Goal: Task Accomplishment & Management: Manage account settings

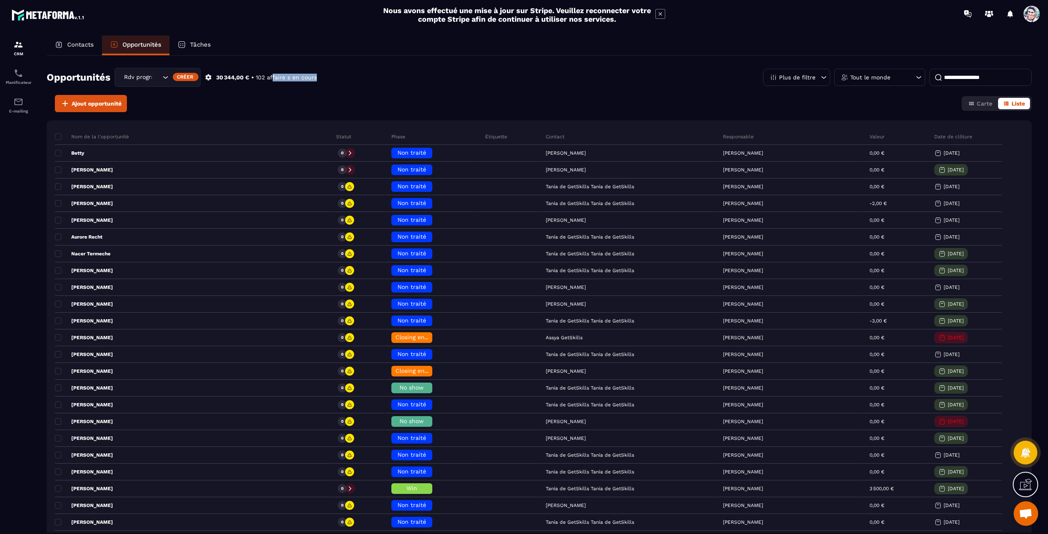
drag, startPoint x: 312, startPoint y: 79, endPoint x: 270, endPoint y: 77, distance: 42.2
click at [271, 77] on div "Opportunités Rdv programmé Créer 30 344,00 € • 102 affaire s en cours Plus de f…" at bounding box center [539, 81] width 985 height 27
click at [270, 77] on p "102 affaire s en cours" at bounding box center [286, 78] width 61 height 8
drag, startPoint x: 326, startPoint y: 77, endPoint x: 287, endPoint y: 72, distance: 39.7
click at [287, 72] on div "Opportunités Rdv programmé Créer 30 344,00 € • 102 affaire s en cours Plus de f…" at bounding box center [539, 81] width 985 height 27
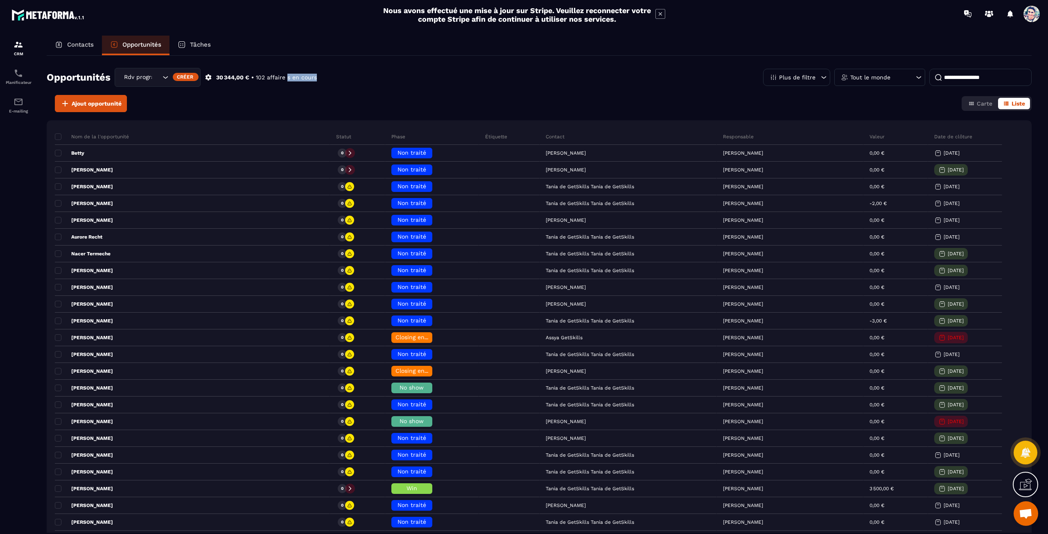
click at [288, 72] on div "Opportunités Rdv programmé Créer 30 344,00 € • 102 affaire s en cours" at bounding box center [182, 77] width 270 height 19
drag, startPoint x: 323, startPoint y: 77, endPoint x: 256, endPoint y: 77, distance: 67.1
click at [256, 77] on div "Opportunités Rdv programmé Créer 30 344,00 € • 102 affaire s en cours Plus de f…" at bounding box center [539, 81] width 985 height 27
click at [279, 75] on p "102 affaire s en cours" at bounding box center [286, 78] width 61 height 8
drag, startPoint x: 314, startPoint y: 79, endPoint x: 259, endPoint y: 74, distance: 55.0
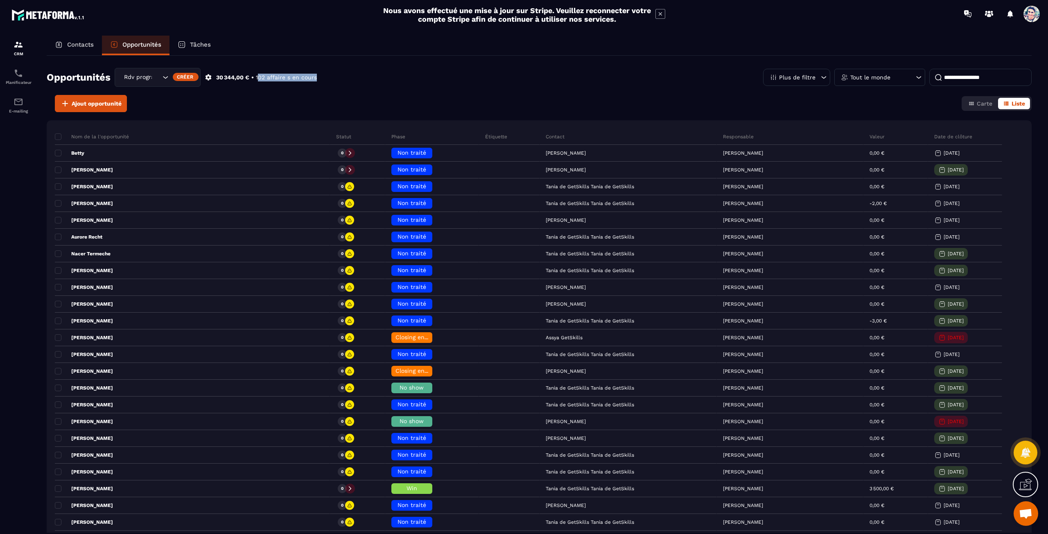
click at [259, 74] on div "Opportunités Rdv programmé Créer 30 344,00 € • 102 affaire s en cours Plus de f…" at bounding box center [539, 81] width 985 height 27
click at [274, 74] on p "102 affaire s en cours" at bounding box center [286, 78] width 61 height 8
click at [461, 63] on div "Opportunités Rdv programmé Créer 30 344,00 € • 102 affaire s en cours Plus de f…" at bounding box center [539, 294] width 985 height 477
drag, startPoint x: 316, startPoint y: 77, endPoint x: 245, endPoint y: 77, distance: 71.2
click at [245, 77] on div "30 344,00 € • 102 affaire s en cours" at bounding box center [266, 78] width 101 height 8
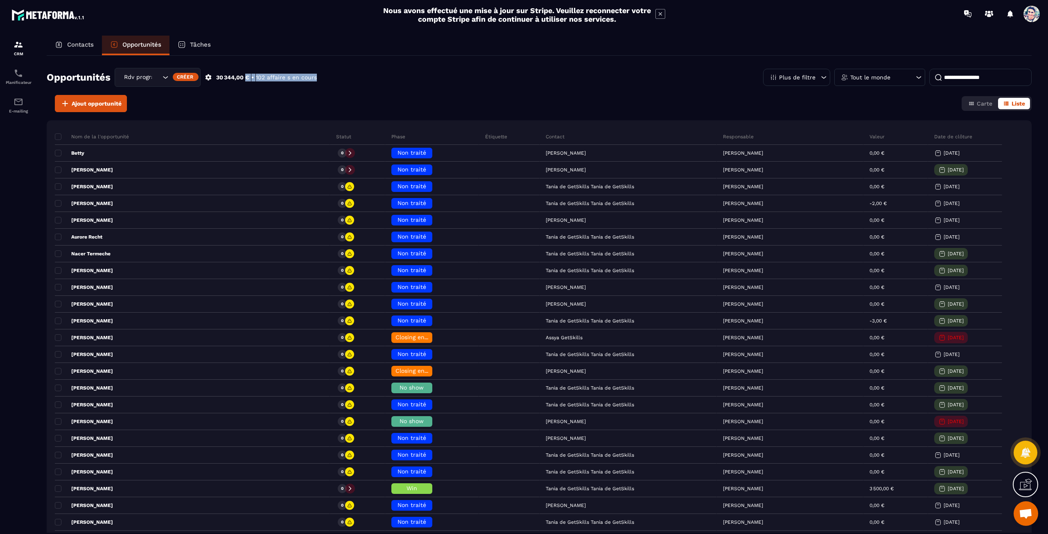
click at [263, 77] on p "102 affaire s en cours" at bounding box center [286, 78] width 61 height 8
drag, startPoint x: 255, startPoint y: 75, endPoint x: 318, endPoint y: 76, distance: 62.6
click at [318, 76] on div "Opportunités Rdv programmé Créer 30 344,00 € • 102 affaire s en cours Plus de f…" at bounding box center [539, 81] width 985 height 27
drag, startPoint x: 316, startPoint y: 77, endPoint x: 257, endPoint y: 75, distance: 58.2
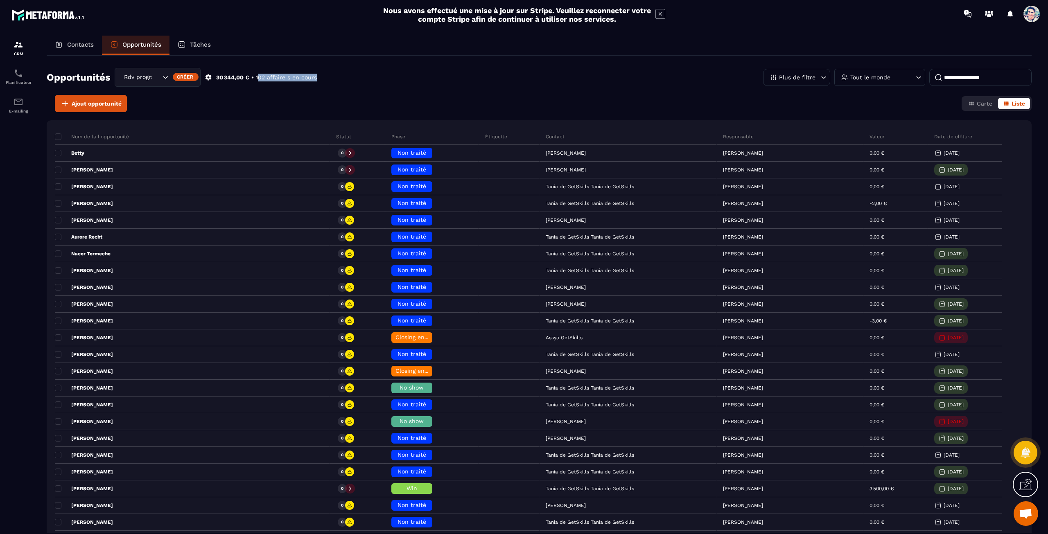
click at [257, 75] on p "102 affaire s en cours" at bounding box center [286, 78] width 61 height 8
drag, startPoint x: 255, startPoint y: 74, endPoint x: 314, endPoint y: 78, distance: 59.5
click at [314, 78] on div "30 344,00 € • 102 affaire s en cours" at bounding box center [266, 78] width 101 height 8
click at [317, 78] on div "Opportunités Rdv programmé Créer 30 344,00 € • 102 affaire s en cours Plus de f…" at bounding box center [539, 81] width 985 height 27
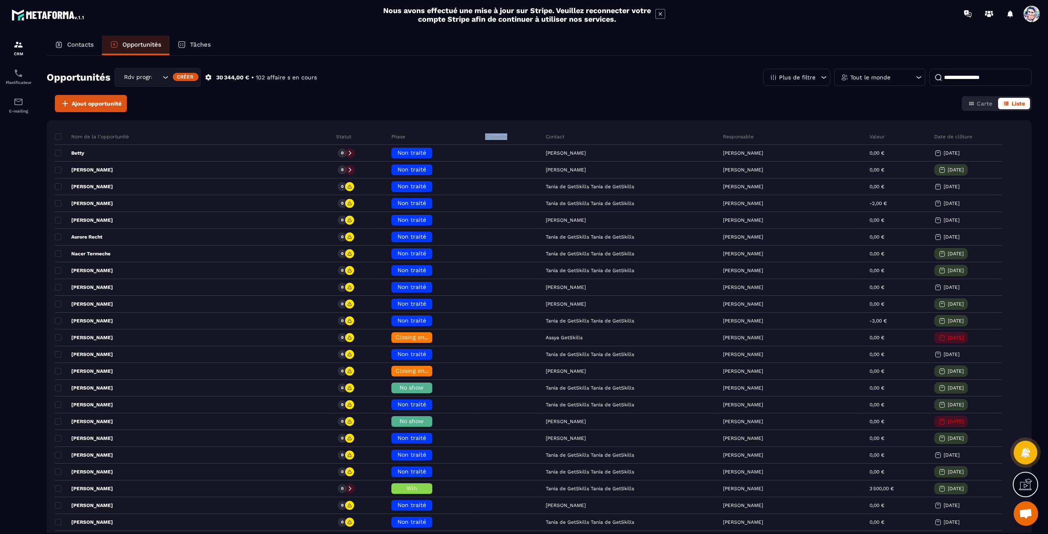
drag, startPoint x: 474, startPoint y: 137, endPoint x: 449, endPoint y: 135, distance: 25.5
click at [479, 135] on div "Étiquette" at bounding box center [509, 137] width 61 height 16
click at [485, 135] on p "Étiquette" at bounding box center [496, 136] width 22 height 7
drag, startPoint x: 286, startPoint y: 135, endPoint x: 774, endPoint y: 139, distance: 488.0
click at [774, 139] on tr "Nom de la l'opportunité Statut Phase Étiquette Contact Responsable Valeur Date …" at bounding box center [543, 137] width 977 height 16
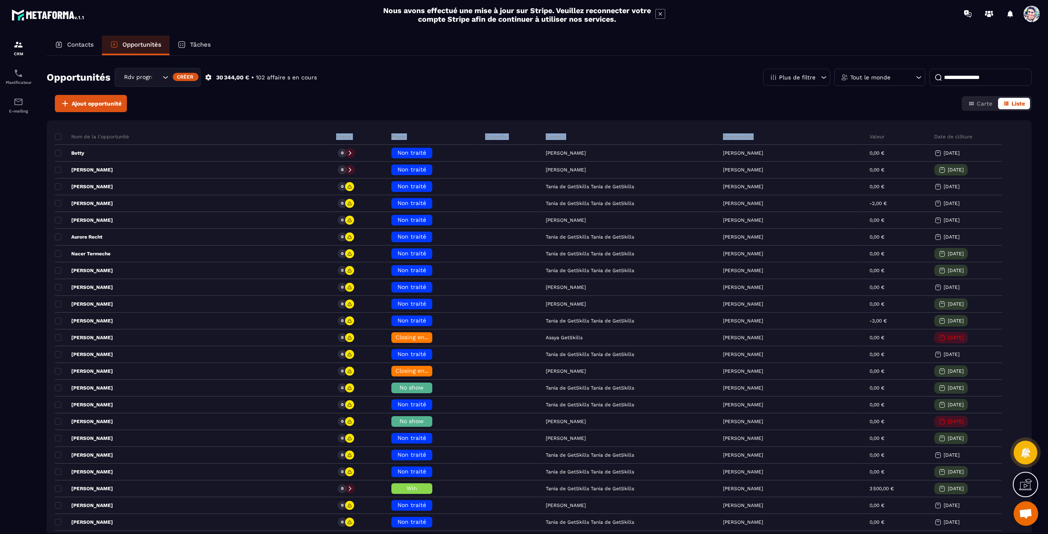
click at [776, 136] on div "Responsable" at bounding box center [790, 137] width 147 height 16
drag, startPoint x: 851, startPoint y: 136, endPoint x: 269, endPoint y: 135, distance: 582.1
click at [269, 135] on tr "Nom de la l'opportunité Statut Phase Étiquette Contact Responsable Valeur Date …" at bounding box center [543, 137] width 977 height 16
click at [127, 135] on p "Nom de la l'opportunité" at bounding box center [92, 136] width 74 height 7
drag, startPoint x: 277, startPoint y: 133, endPoint x: 477, endPoint y: 129, distance: 200.2
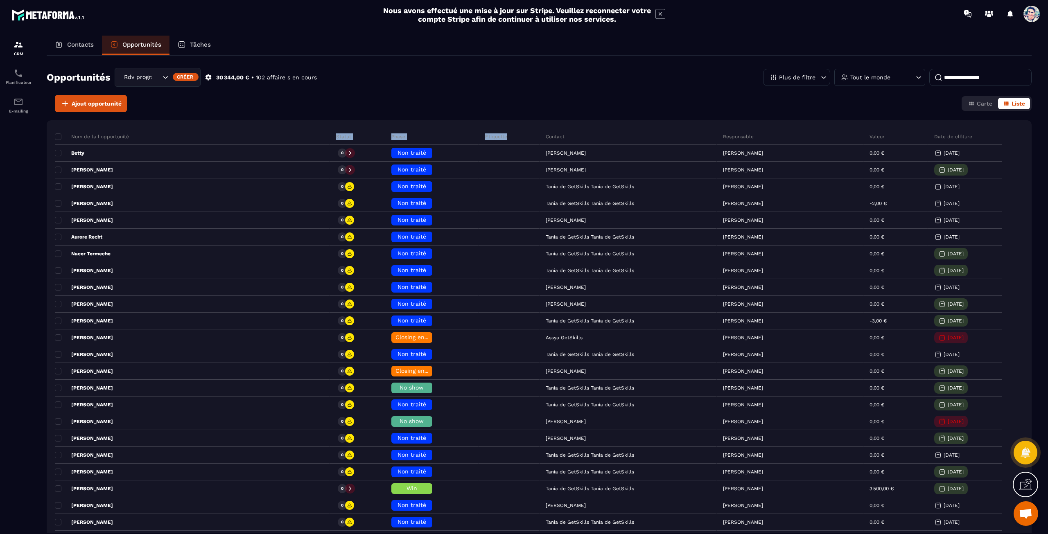
click at [477, 129] on tr "Nom de la l'opportunité Statut Phase Étiquette Contact Responsable Valeur Date …" at bounding box center [543, 137] width 977 height 16
click at [546, 134] on p "Contact" at bounding box center [555, 136] width 19 height 7
drag, startPoint x: 865, startPoint y: 133, endPoint x: 413, endPoint y: 137, distance: 451.6
click at [422, 140] on tr "Nom de la l'opportunité Statut Phase Étiquette Contact Responsable Valeur Date …" at bounding box center [543, 137] width 977 height 16
click at [385, 136] on div "Phase" at bounding box center [432, 137] width 94 height 16
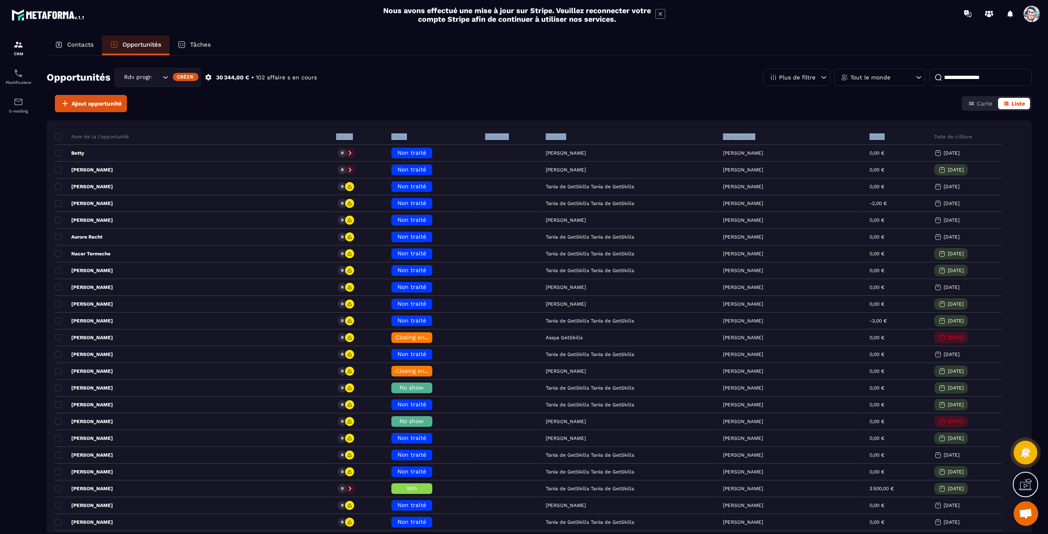
drag, startPoint x: 287, startPoint y: 135, endPoint x: 853, endPoint y: 138, distance: 565.4
click at [853, 138] on tr "Nom de la l'opportunité Statut Phase Étiquette Contact Responsable Valeur Date …" at bounding box center [543, 137] width 977 height 16
click at [863, 138] on div "Valeur" at bounding box center [895, 137] width 64 height 16
drag, startPoint x: 852, startPoint y: 135, endPoint x: 276, endPoint y: 136, distance: 575.6
click at [276, 136] on tr "Nom de la l'opportunité Statut Phase Étiquette Contact Responsable Valeur Date …" at bounding box center [543, 137] width 977 height 16
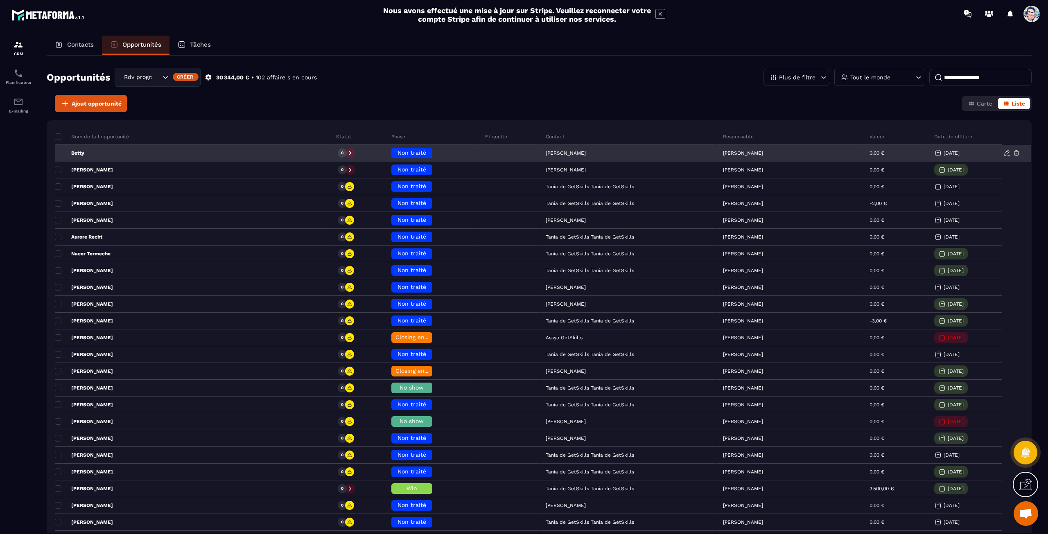
click at [215, 145] on div "Betty" at bounding box center [192, 153] width 275 height 16
